Goal: Entertainment & Leisure: Consume media (video, audio)

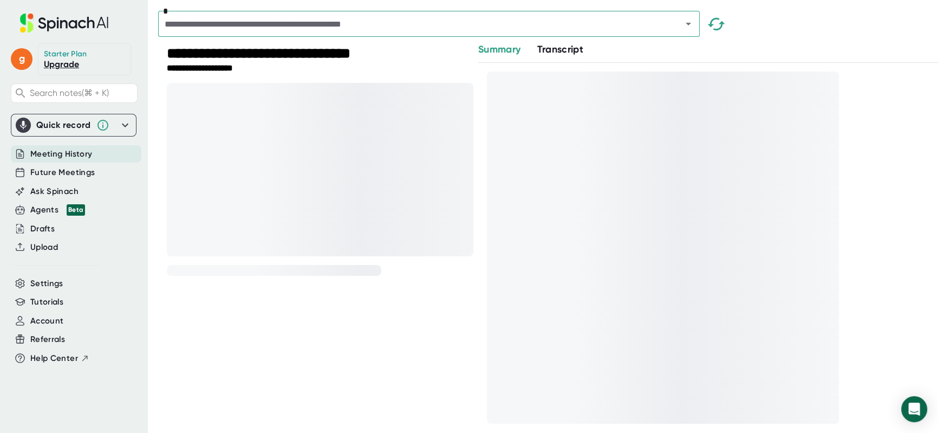
click at [356, 334] on div "**********" at bounding box center [311, 241] width 307 height 399
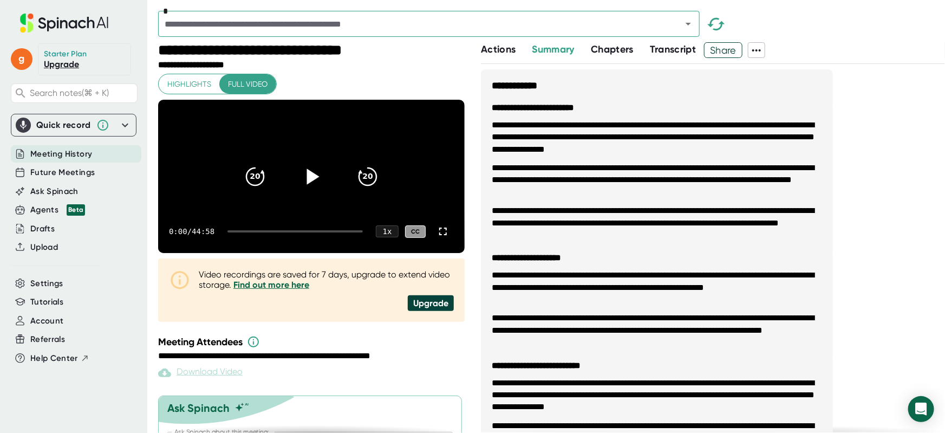
click at [314, 183] on icon at bounding box center [313, 176] width 12 height 16
click at [280, 249] on div "0:01 / 44:58 1 x CC" at bounding box center [311, 231] width 307 height 43
click at [282, 248] on div "0:02 / 44:58 1 x CC" at bounding box center [311, 231] width 307 height 43
click at [283, 248] on div "0:02 / 44:58 1 x CC" at bounding box center [311, 231] width 307 height 43
click at [287, 232] on div at bounding box center [295, 231] width 135 height 2
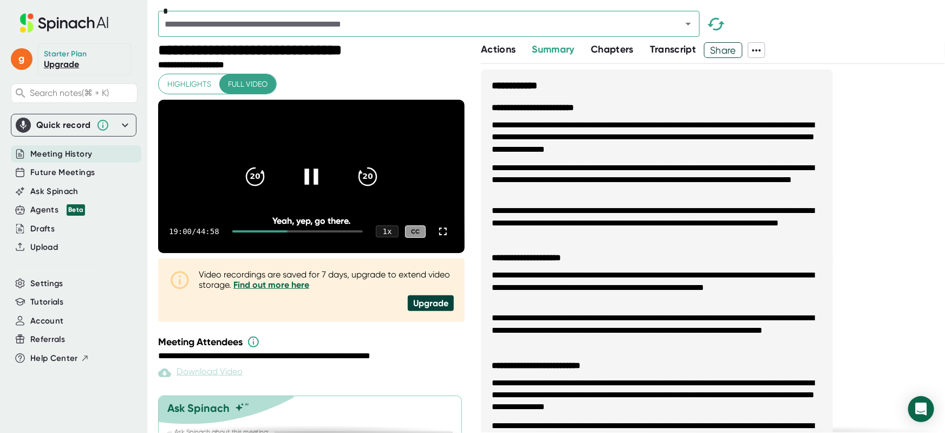
click at [274, 232] on div at bounding box center [259, 231] width 55 height 2
click at [438, 238] on icon at bounding box center [443, 231] width 13 height 13
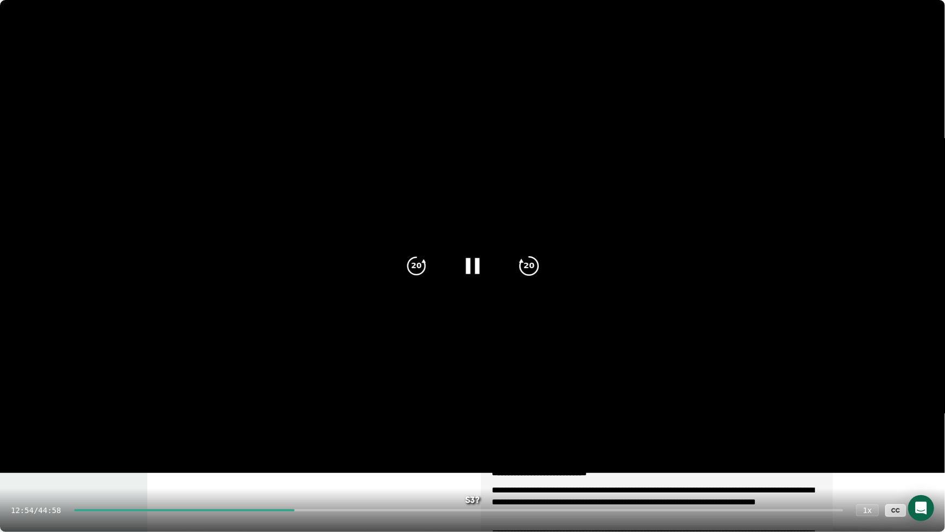
click at [529, 269] on icon "20" at bounding box center [528, 265] width 27 height 27
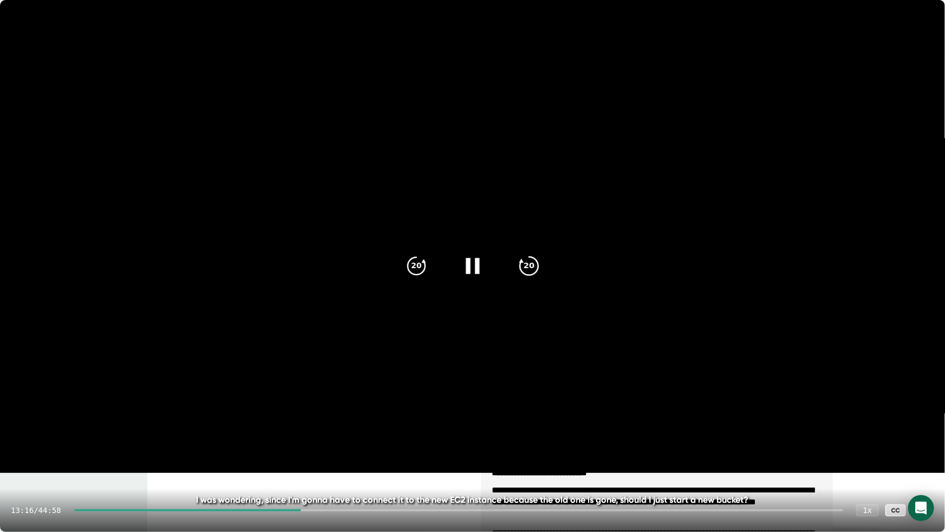
click at [523, 270] on icon "20" at bounding box center [528, 265] width 27 height 27
click at [932, 432] on div at bounding box center [924, 510] width 22 height 22
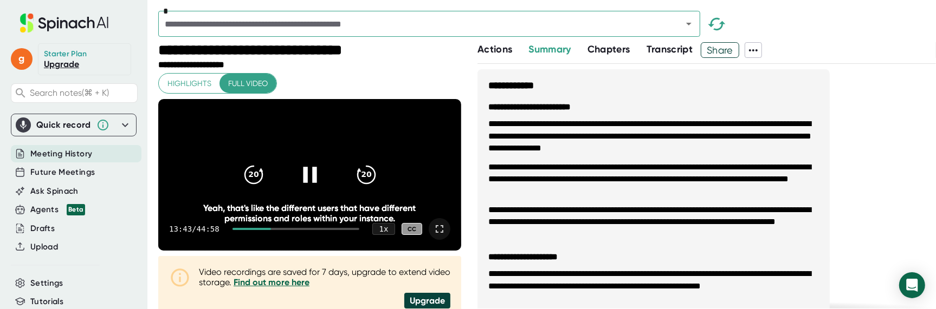
click at [433, 236] on icon at bounding box center [439, 229] width 13 height 13
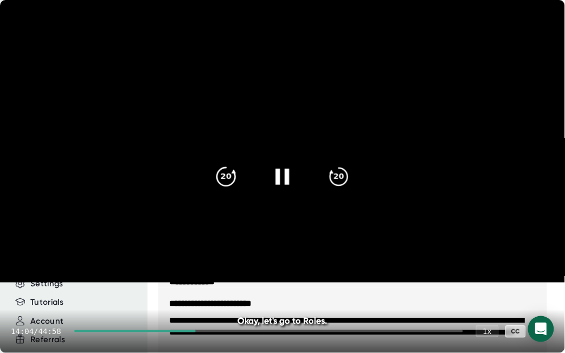
click at [208, 186] on div "20" at bounding box center [226, 177] width 46 height 46
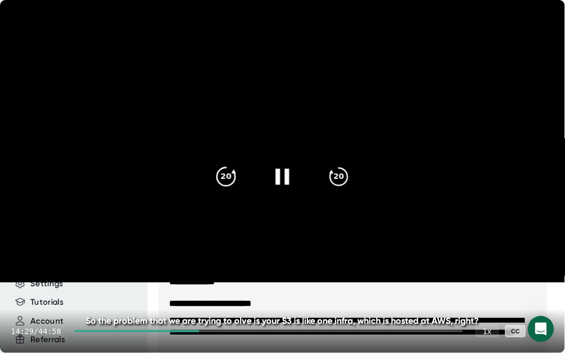
click at [226, 175] on icon "20" at bounding box center [225, 176] width 27 height 27
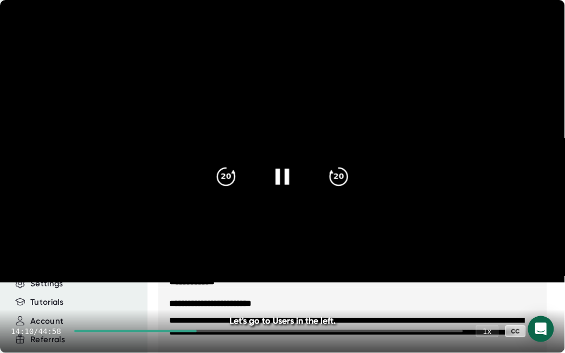
click at [287, 174] on icon at bounding box center [282, 176] width 14 height 16
click at [273, 174] on icon at bounding box center [282, 176] width 27 height 27
click at [342, 188] on icon "20" at bounding box center [338, 176] width 27 height 27
click at [205, 180] on div "20" at bounding box center [226, 177] width 46 height 46
click at [270, 183] on div at bounding box center [283, 177] width 46 height 46
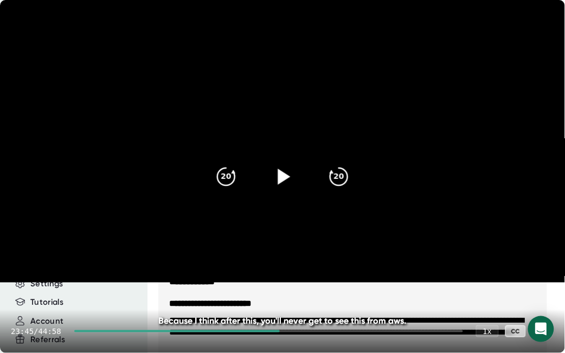
click at [288, 177] on icon at bounding box center [282, 176] width 27 height 27
click at [224, 178] on icon "20" at bounding box center [225, 176] width 27 height 27
click at [290, 179] on icon at bounding box center [282, 176] width 27 height 27
click at [224, 172] on icon "20" at bounding box center [225, 176] width 27 height 27
click at [278, 179] on icon at bounding box center [282, 176] width 27 height 27
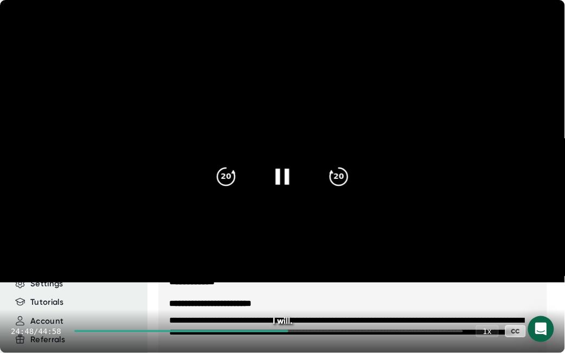
click at [278, 179] on icon at bounding box center [282, 176] width 14 height 16
click at [286, 181] on icon at bounding box center [282, 176] width 27 height 27
click at [279, 179] on icon at bounding box center [282, 176] width 14 height 16
click at [544, 333] on icon at bounding box center [543, 331] width 8 height 8
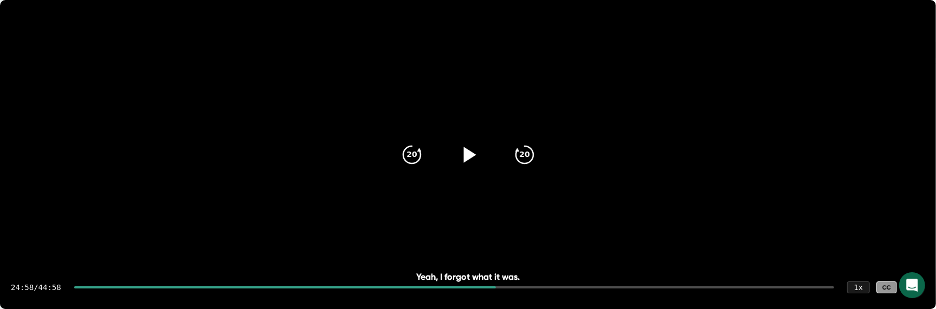
drag, startPoint x: 544, startPoint y: 333, endPoint x: 193, endPoint y: 5, distance: 480.7
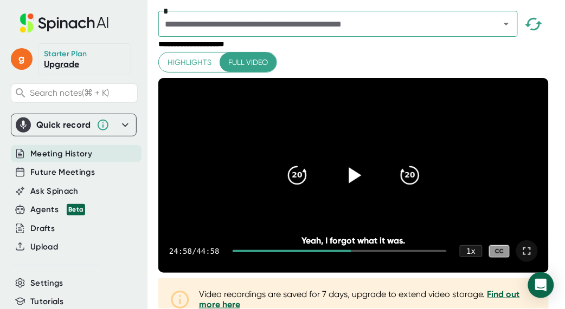
scroll to position [24, 0]
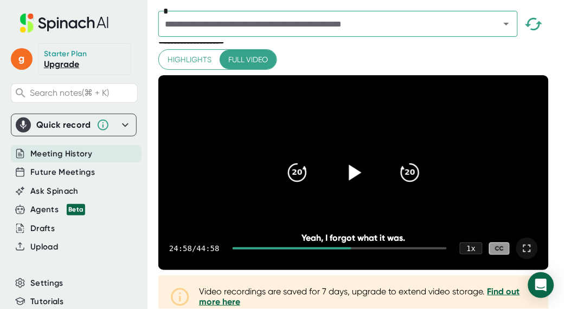
click at [355, 178] on icon at bounding box center [353, 172] width 27 height 27
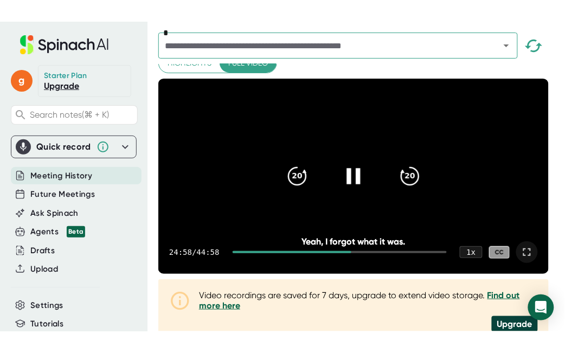
scroll to position [98, 0]
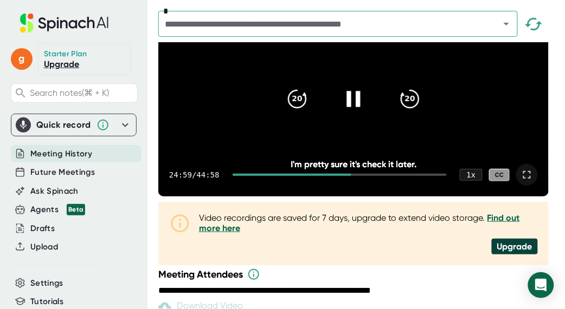
click at [533, 181] on icon at bounding box center [526, 174] width 13 height 13
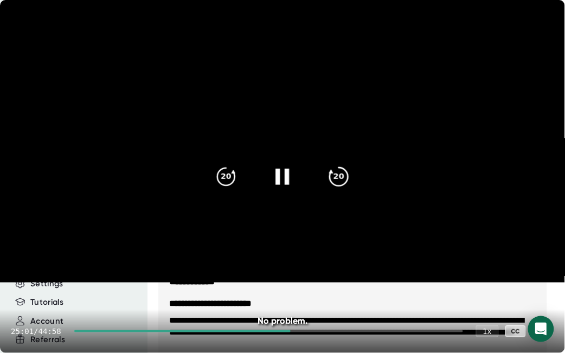
click at [351, 173] on div "20" at bounding box center [339, 177] width 46 height 46
click at [338, 180] on icon "20" at bounding box center [338, 176] width 27 height 27
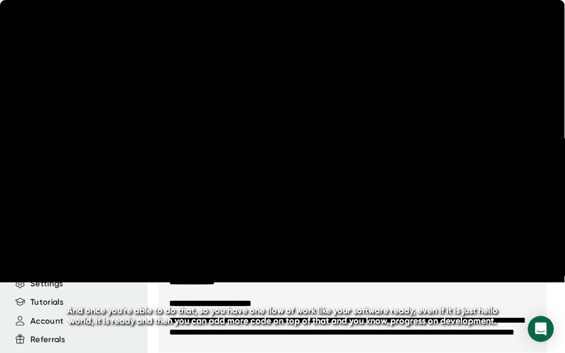
click at [227, 193] on div "20" at bounding box center [226, 177] width 46 height 46
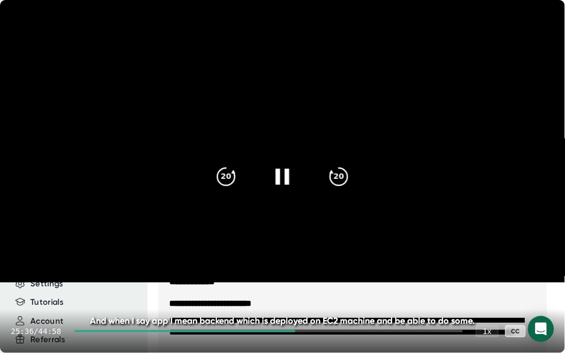
click at [295, 173] on div at bounding box center [283, 177] width 46 height 46
click at [204, 177] on div "20 20" at bounding box center [282, 176] width 156 height 43
click at [204, 177] on div "20" at bounding box center [226, 177] width 46 height 46
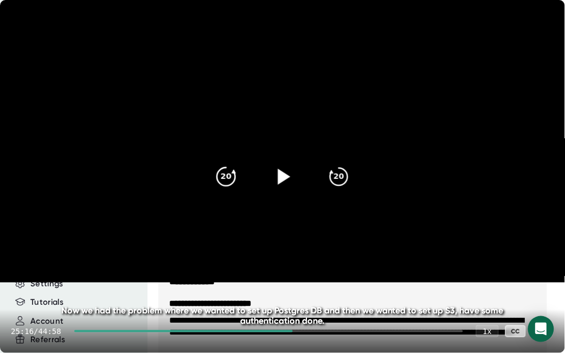
click at [215, 185] on icon "20" at bounding box center [225, 176] width 27 height 27
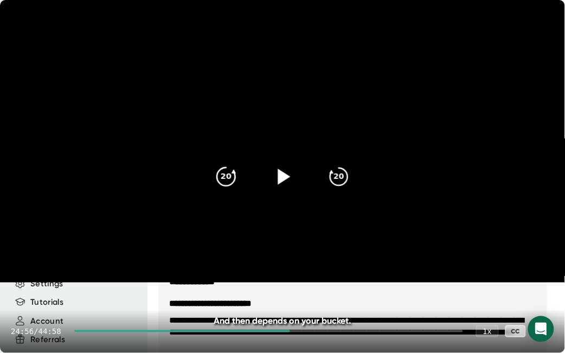
click at [218, 183] on icon "20" at bounding box center [225, 176] width 27 height 27
click at [329, 176] on icon "20" at bounding box center [338, 176] width 27 height 27
click at [542, 331] on icon at bounding box center [542, 331] width 13 height 13
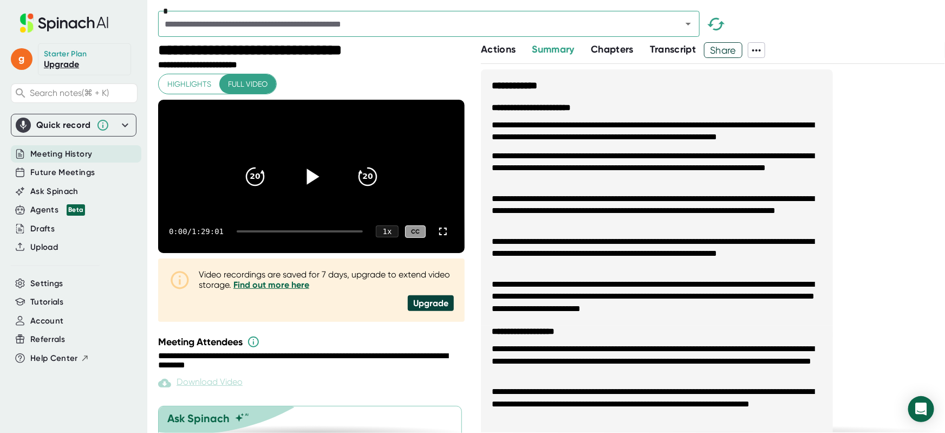
click at [313, 183] on icon at bounding box center [313, 176] width 12 height 16
click at [263, 250] on div "0:05 / 1:29:01 1 x CC" at bounding box center [311, 231] width 307 height 43
click at [265, 232] on div at bounding box center [300, 231] width 126 height 2
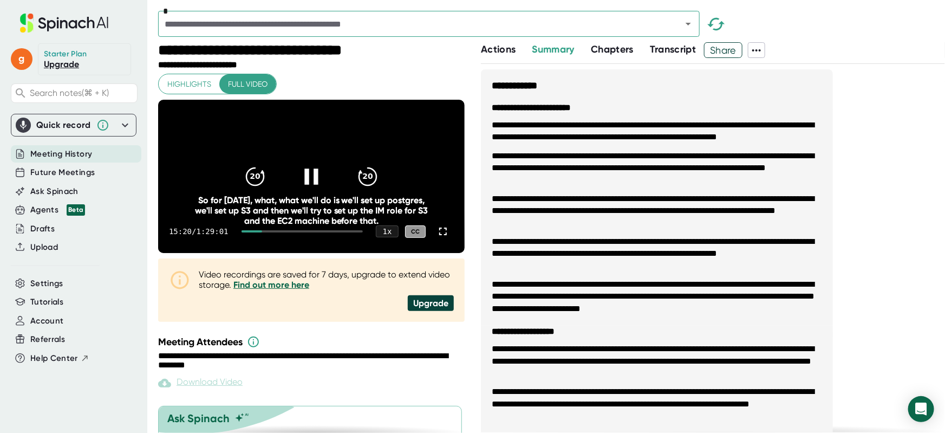
click at [315, 232] on div at bounding box center [303, 231] width 122 height 2
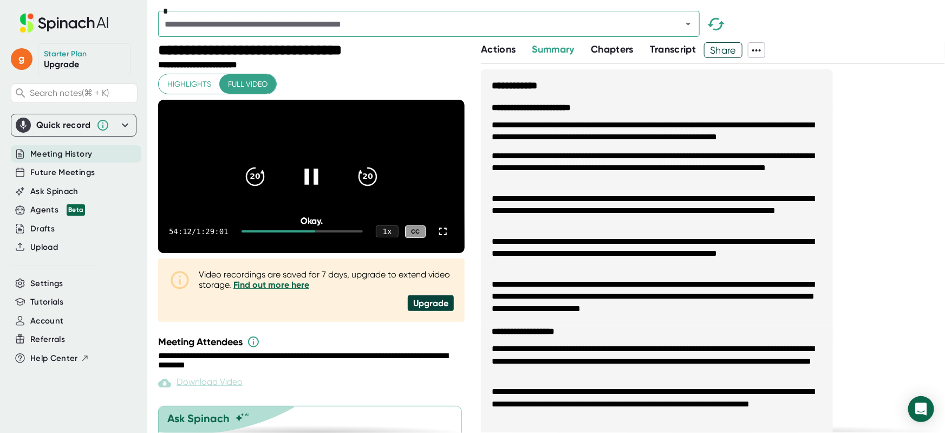
click at [336, 232] on div at bounding box center [303, 231] width 122 height 2
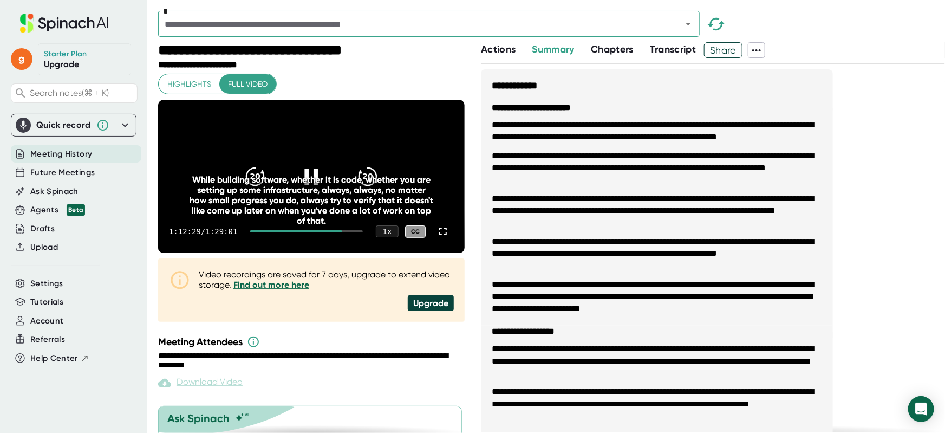
click at [351, 232] on div at bounding box center [306, 231] width 113 height 2
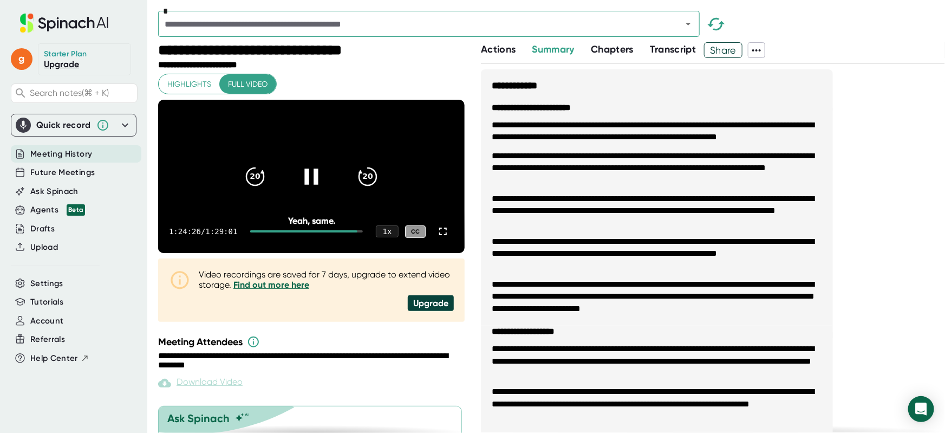
click at [342, 232] on div at bounding box center [303, 231] width 107 height 2
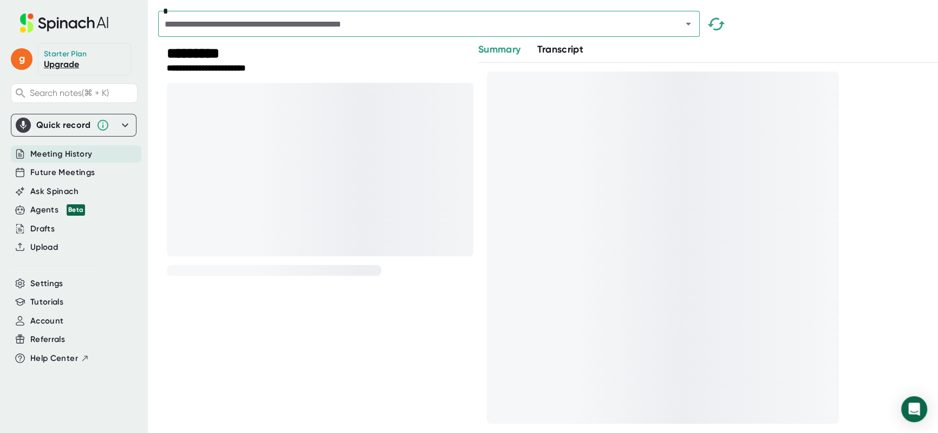
click at [367, 324] on div "**********" at bounding box center [311, 241] width 307 height 399
click at [366, 327] on div "**********" at bounding box center [311, 241] width 307 height 399
click at [379, 299] on div "**********" at bounding box center [311, 241] width 307 height 399
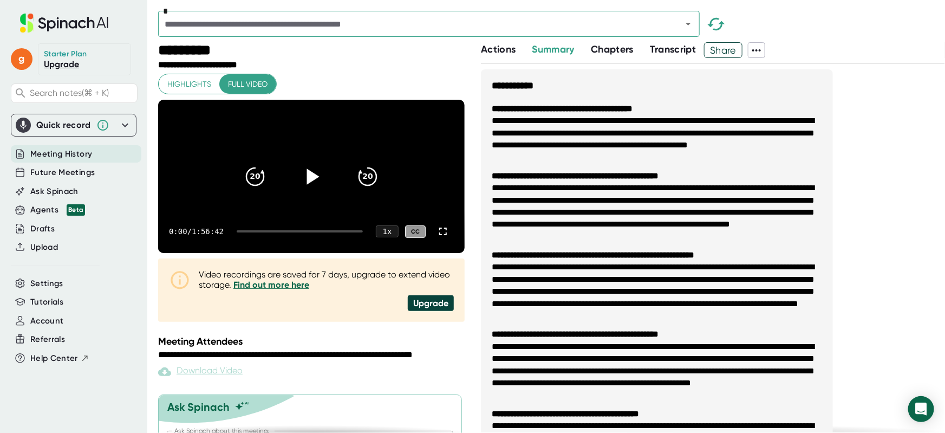
click at [307, 183] on icon at bounding box center [313, 176] width 12 height 16
click at [260, 232] on div at bounding box center [300, 231] width 126 height 2
click at [437, 238] on icon at bounding box center [443, 231] width 13 height 13
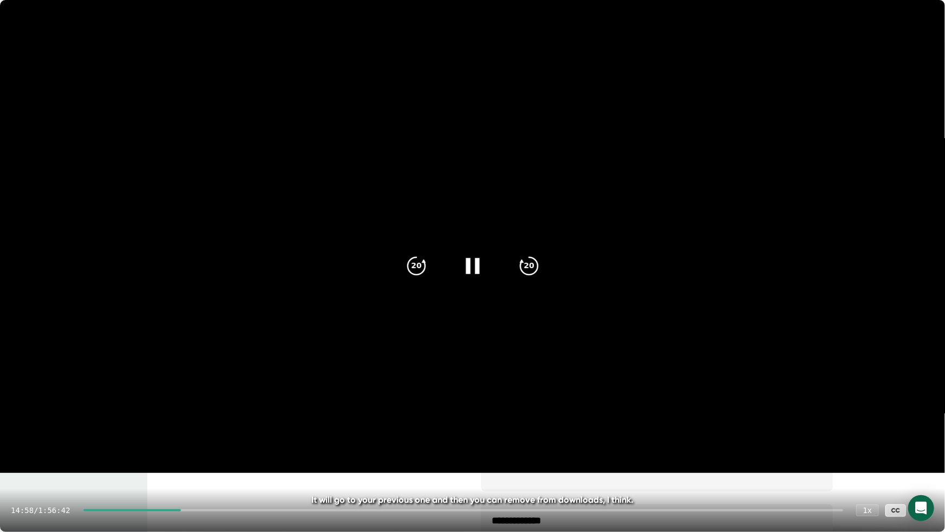
click at [197, 432] on div at bounding box center [463, 510] width 760 height 2
click at [213, 432] on div at bounding box center [463, 510] width 760 height 2
click at [233, 432] on div at bounding box center [463, 510] width 760 height 2
click at [251, 432] on div at bounding box center [463, 510] width 760 height 2
click at [269, 432] on div at bounding box center [463, 510] width 760 height 2
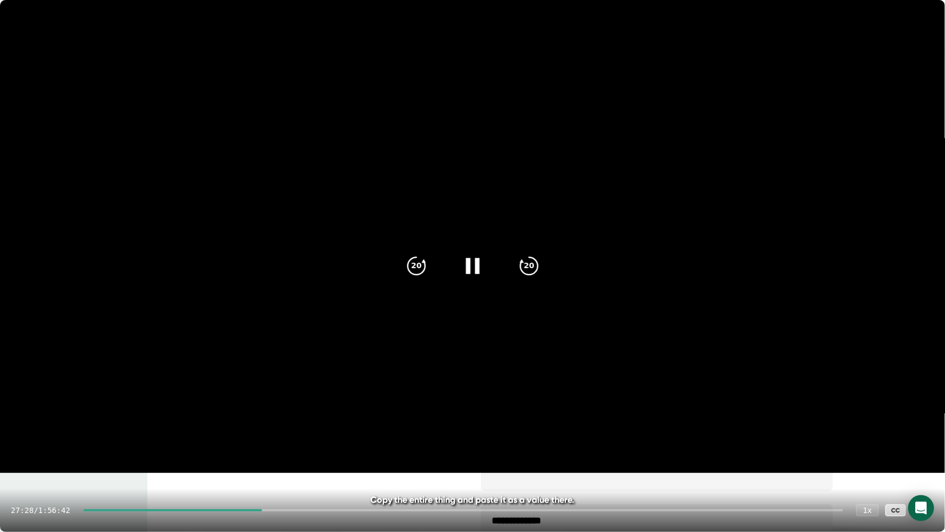
click at [248, 432] on div "27:28 / 1:56:42 1 x CC" at bounding box center [472, 510] width 945 height 43
click at [245, 432] on div at bounding box center [172, 510] width 179 height 2
click at [232, 432] on div "23:48 / 1:56:42 1 x CC" at bounding box center [472, 510] width 945 height 43
click at [228, 432] on div at bounding box center [160, 510] width 155 height 2
click at [548, 223] on video at bounding box center [472, 236] width 945 height 473
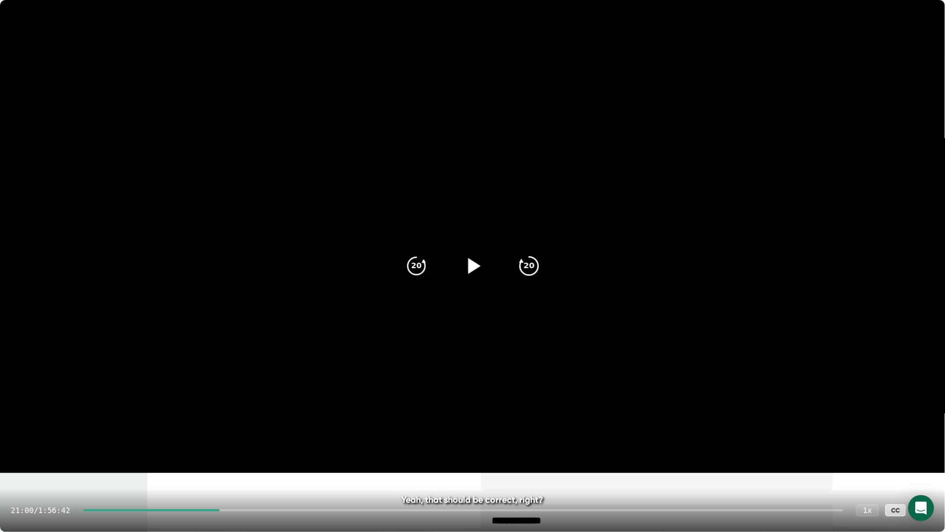
click at [533, 254] on div "20" at bounding box center [530, 266] width 46 height 46
click at [489, 263] on div at bounding box center [473, 266] width 46 height 46
click at [526, 274] on icon "20" at bounding box center [528, 265] width 27 height 27
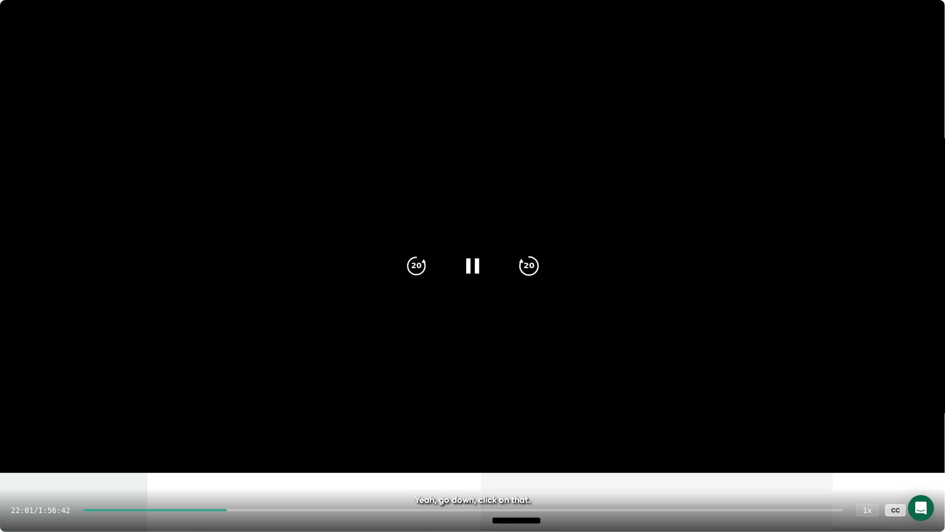
click at [526, 274] on icon at bounding box center [529, 266] width 18 height 18
click at [526, 274] on icon "20" at bounding box center [528, 265] width 27 height 27
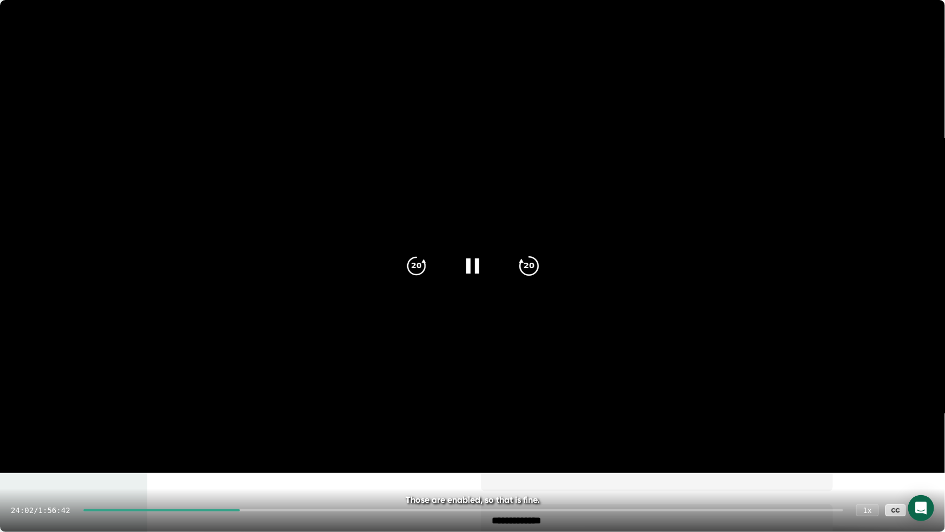
click at [537, 273] on icon "20" at bounding box center [528, 265] width 27 height 27
click at [530, 272] on icon "20" at bounding box center [528, 265] width 27 height 27
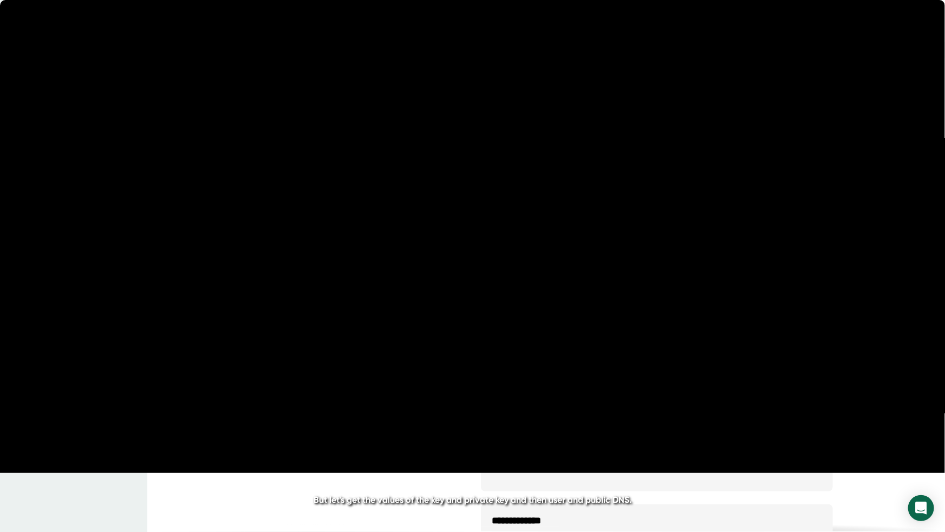
click at [530, 272] on icon "20" at bounding box center [528, 265] width 27 height 27
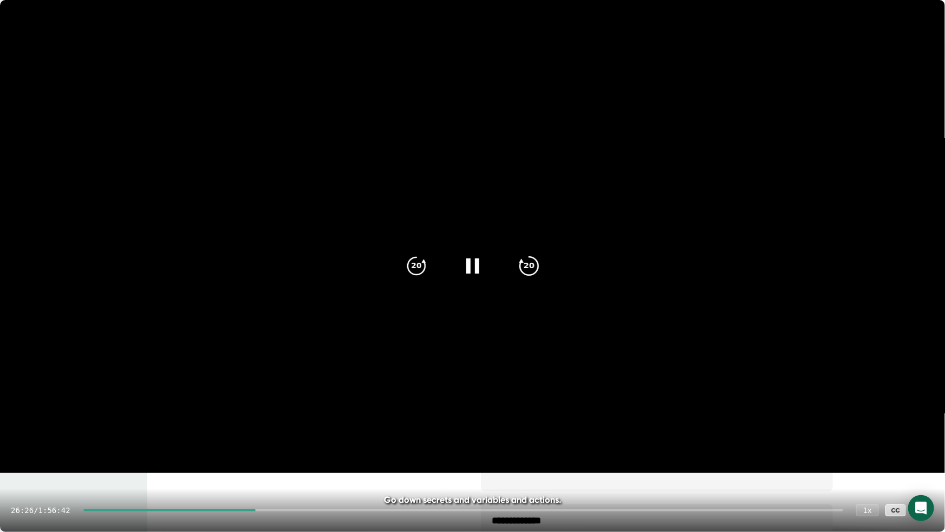
click at [533, 271] on icon "20" at bounding box center [528, 265] width 27 height 27
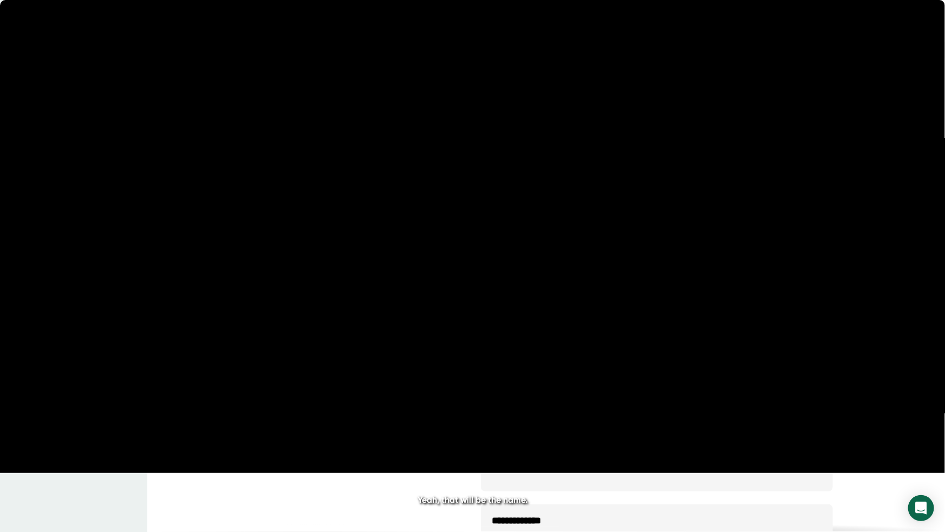
click at [533, 271] on icon "20" at bounding box center [528, 265] width 27 height 27
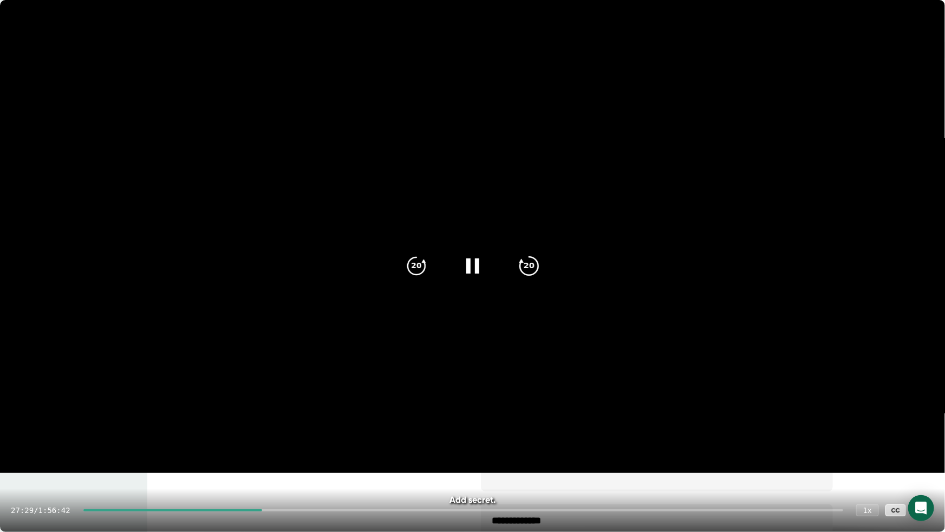
click at [528, 274] on icon "20" at bounding box center [528, 265] width 27 height 27
click at [528, 278] on div "20" at bounding box center [530, 266] width 46 height 46
click at [919, 432] on icon at bounding box center [923, 510] width 13 height 13
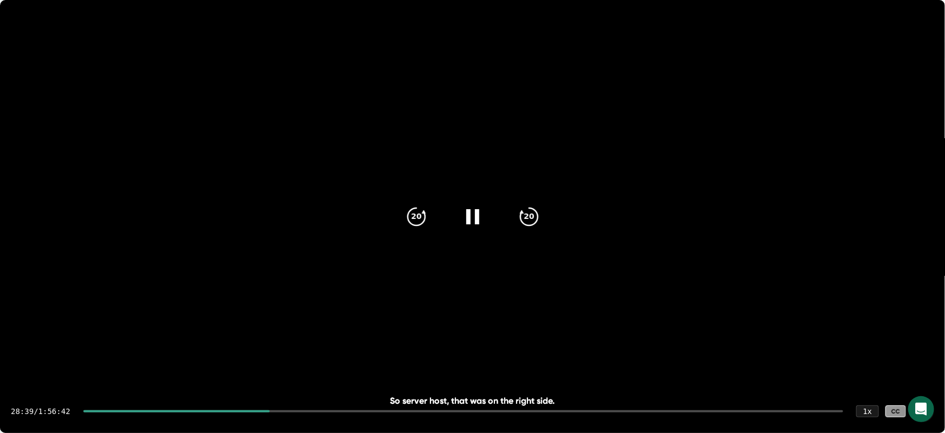
click at [297, 158] on video at bounding box center [472, 236] width 945 height 473
